Goal: Task Accomplishment & Management: Manage account settings

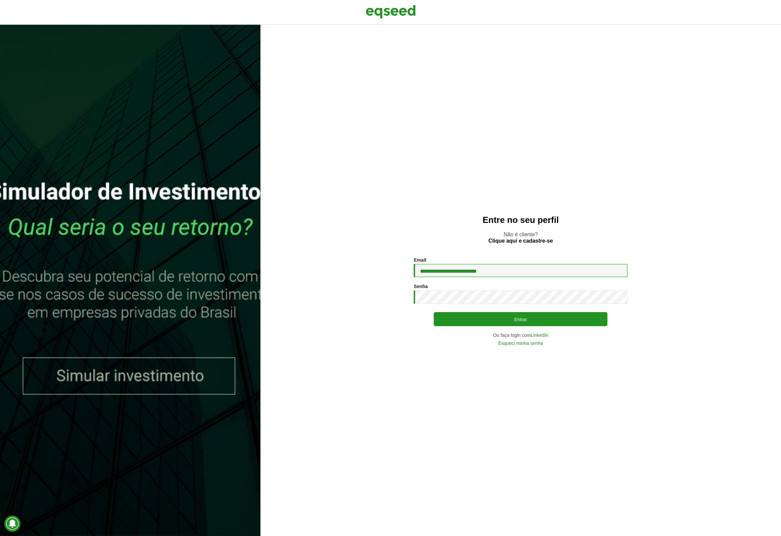
type input "**********"
click at [475, 322] on button "Entrar" at bounding box center [521, 319] width 174 height 14
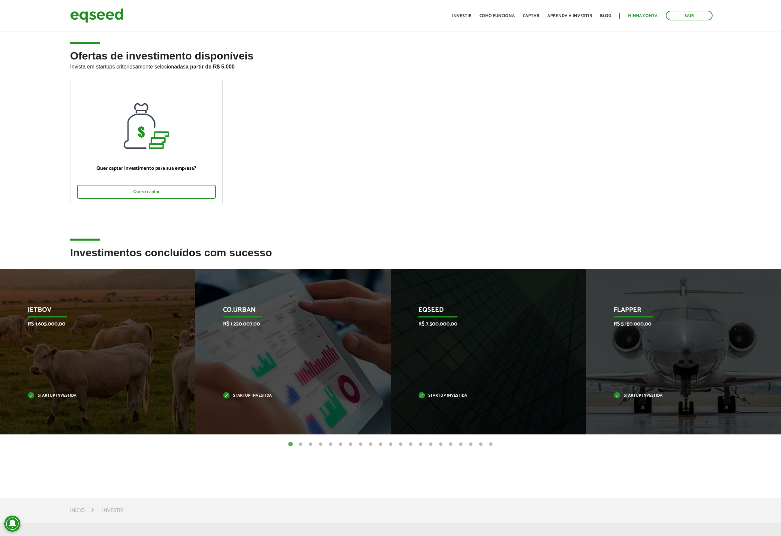
click at [639, 16] on link "Minha conta" at bounding box center [643, 16] width 30 height 4
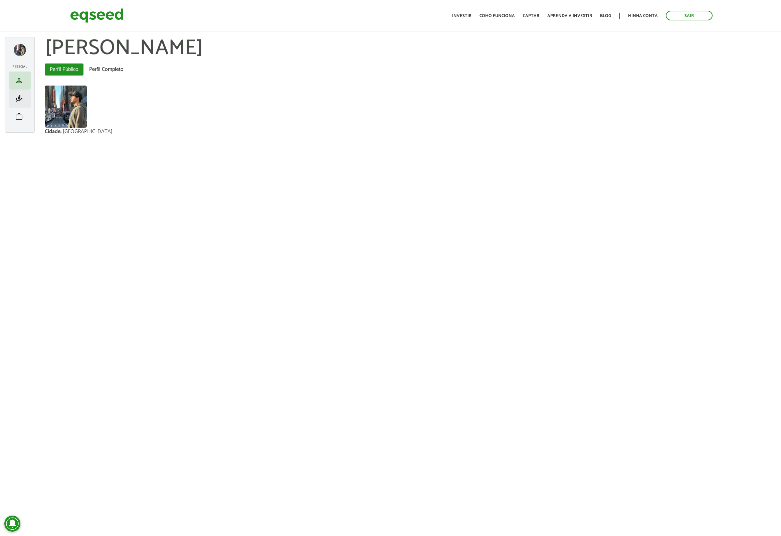
click at [21, 98] on span "finance_mode" at bounding box center [19, 99] width 8 height 8
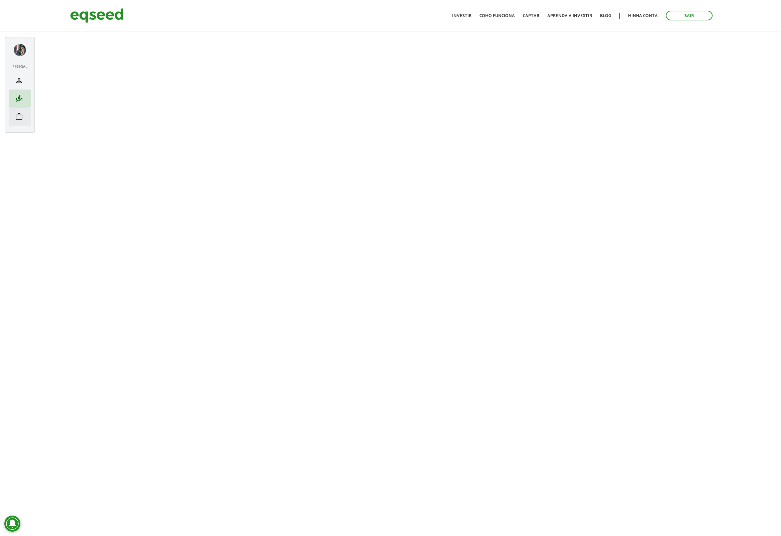
click at [22, 115] on span "work" at bounding box center [19, 117] width 8 height 8
click at [21, 114] on span "work" at bounding box center [19, 117] width 8 height 8
